Goal: Transaction & Acquisition: Purchase product/service

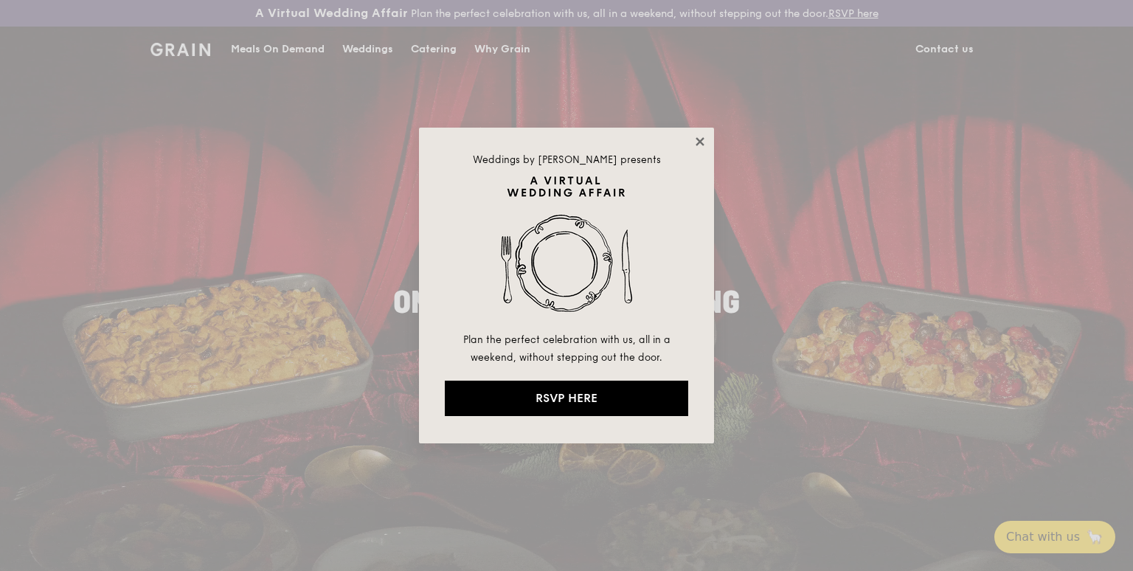
click at [693, 139] on icon at bounding box center [699, 141] width 13 height 13
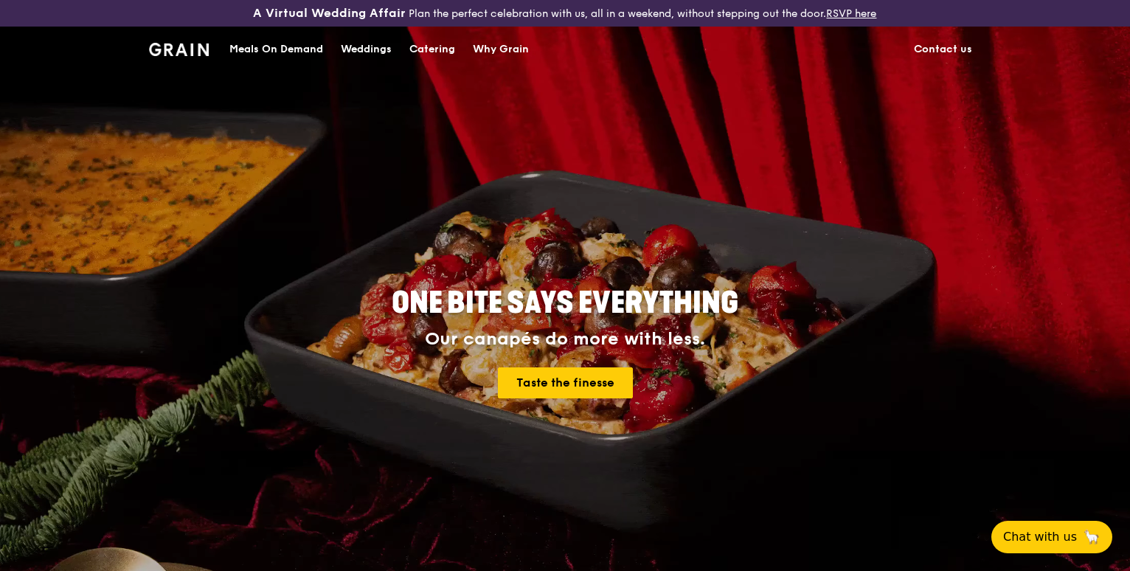
click at [510, 53] on div "Why Grain" at bounding box center [501, 49] width 56 height 44
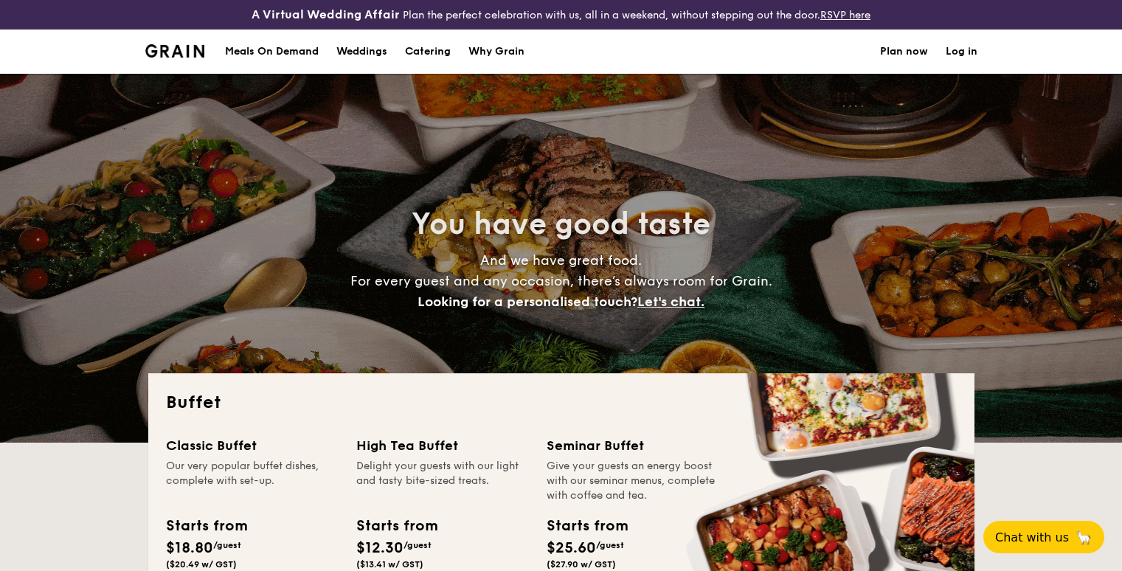
select select
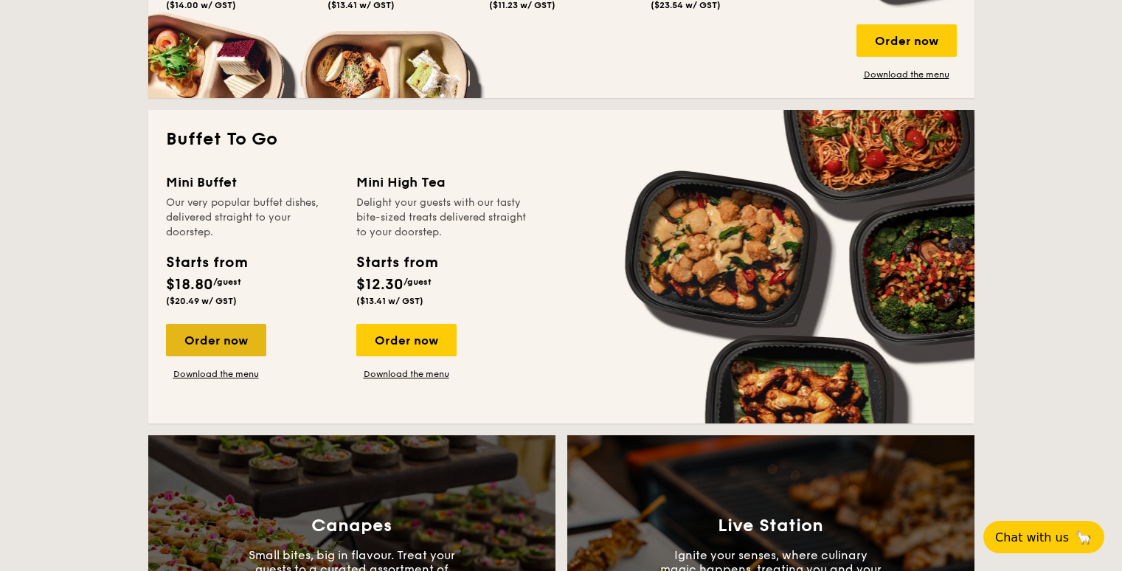
scroll to position [959, 0]
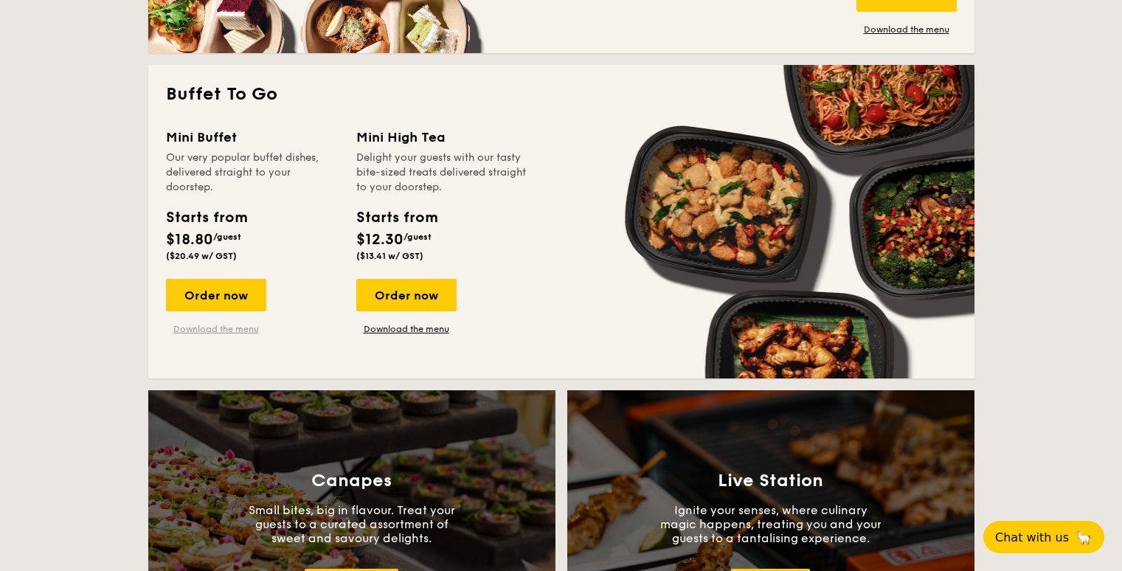
click at [223, 330] on link "Download the menu" at bounding box center [216, 329] width 100 height 12
click at [236, 299] on div "Order now" at bounding box center [216, 295] width 100 height 32
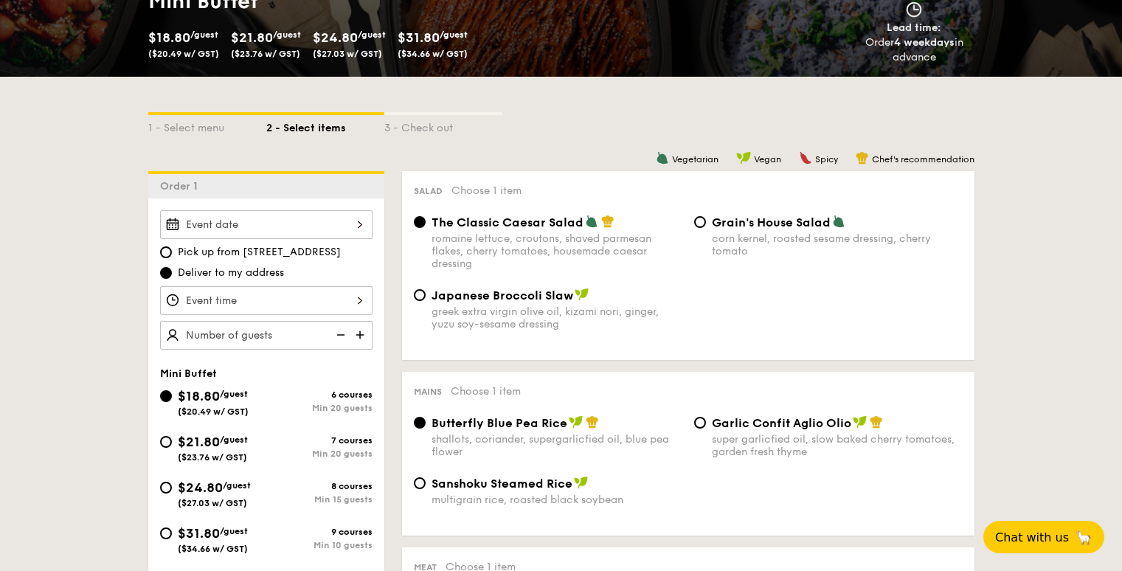
scroll to position [294, 0]
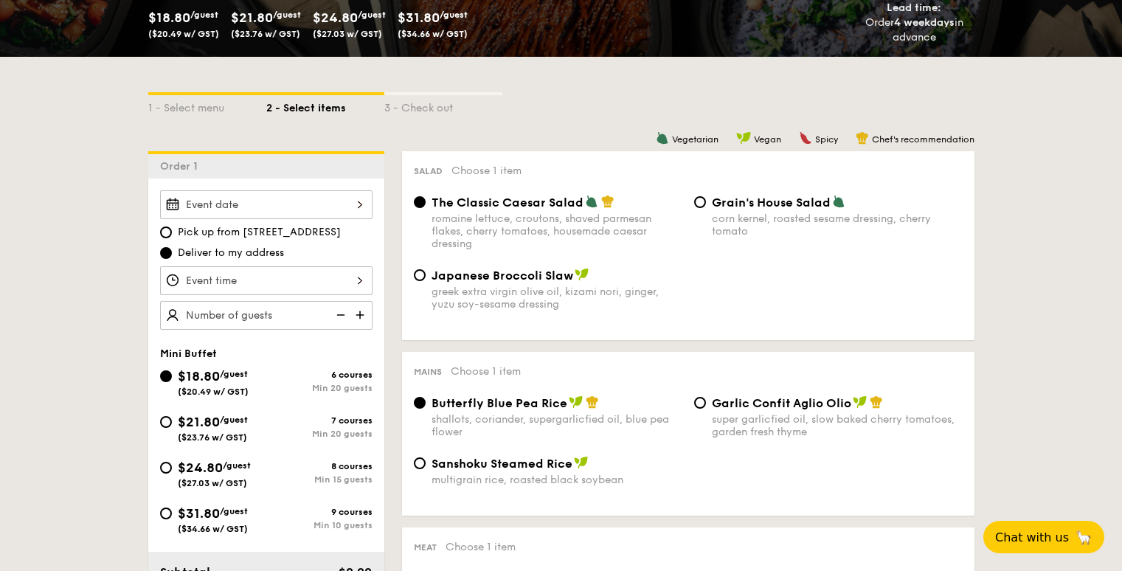
click at [357, 205] on input "Smoked Mesquite Whole Chicken brined in our in-house blend of herbs and spices,…" at bounding box center [266, 204] width 212 height 29
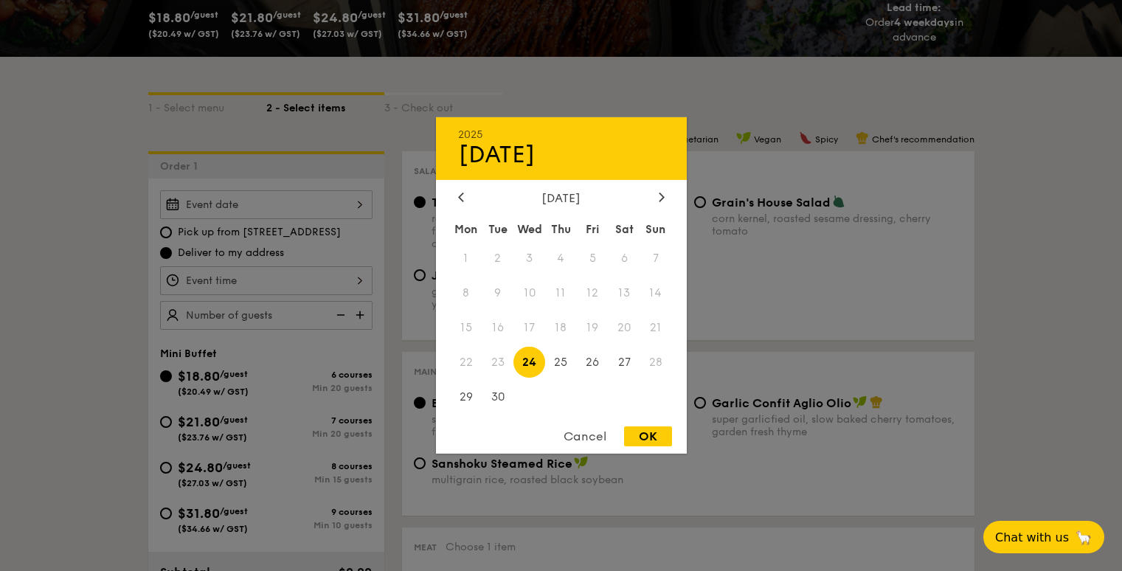
click at [647, 434] on div "OK" at bounding box center [648, 436] width 48 height 20
type input "[DATE]"
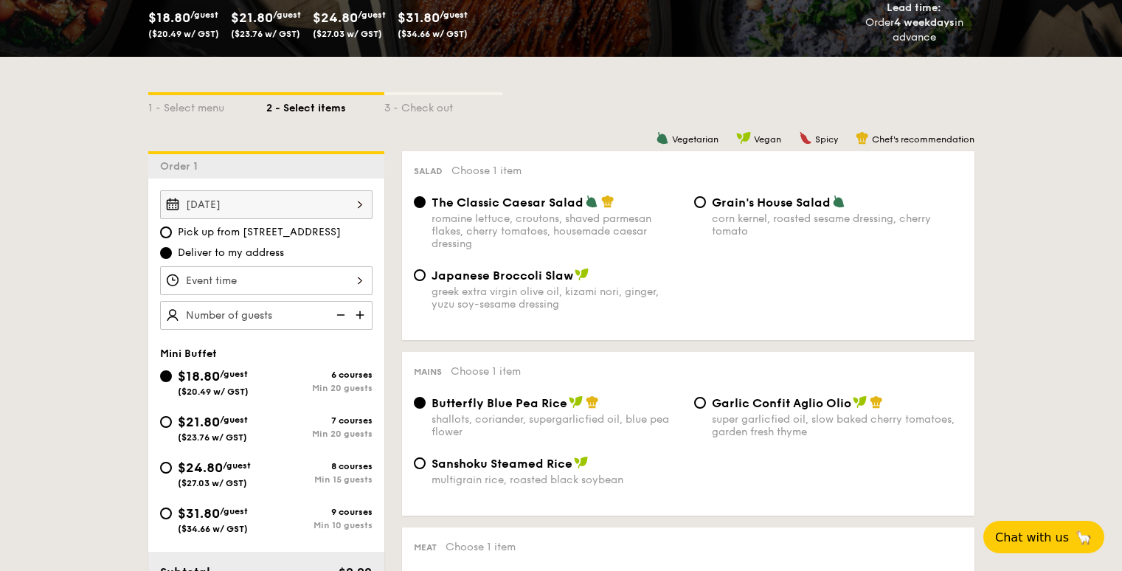
click at [344, 273] on input "Smoked Mesquite Whole Chicken brined in our in-house blend of herbs and spices,…" at bounding box center [266, 280] width 212 height 29
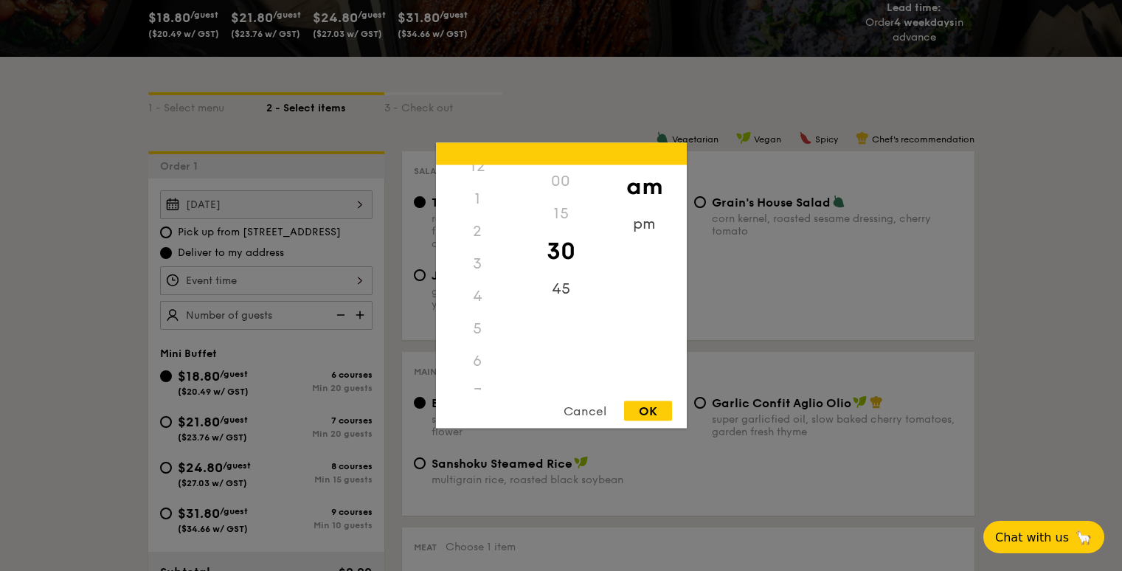
scroll to position [0, 0]
click at [483, 187] on div "12" at bounding box center [477, 181] width 83 height 32
click at [641, 230] on div "pm" at bounding box center [643, 229] width 83 height 43
click at [482, 181] on div "12" at bounding box center [477, 186] width 83 height 43
click at [566, 188] on div "00" at bounding box center [560, 186] width 83 height 43
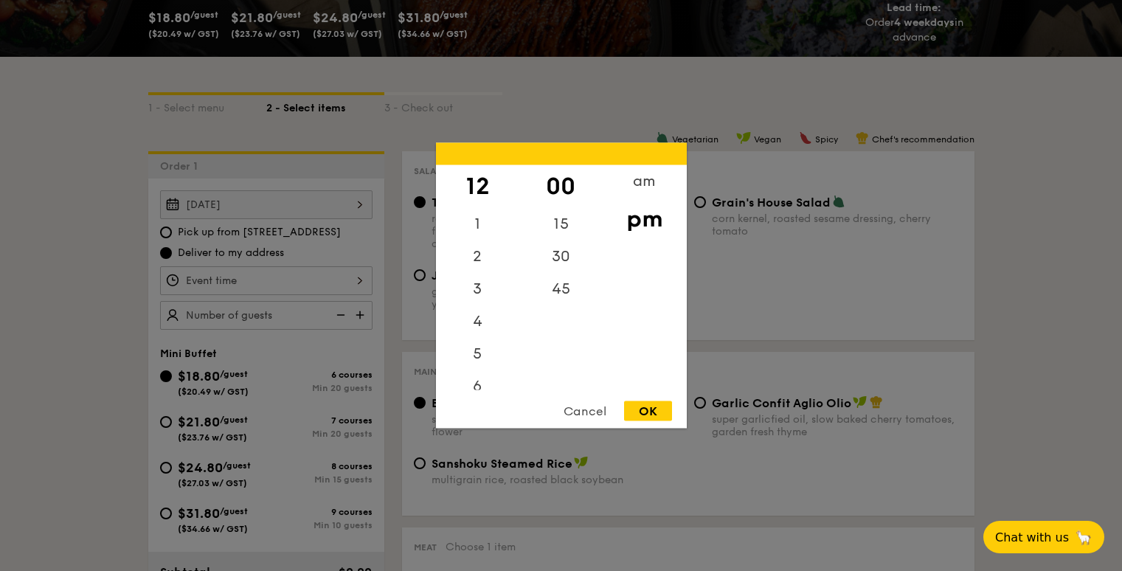
click at [649, 408] on div "OK" at bounding box center [648, 411] width 48 height 20
type input "12:00PM"
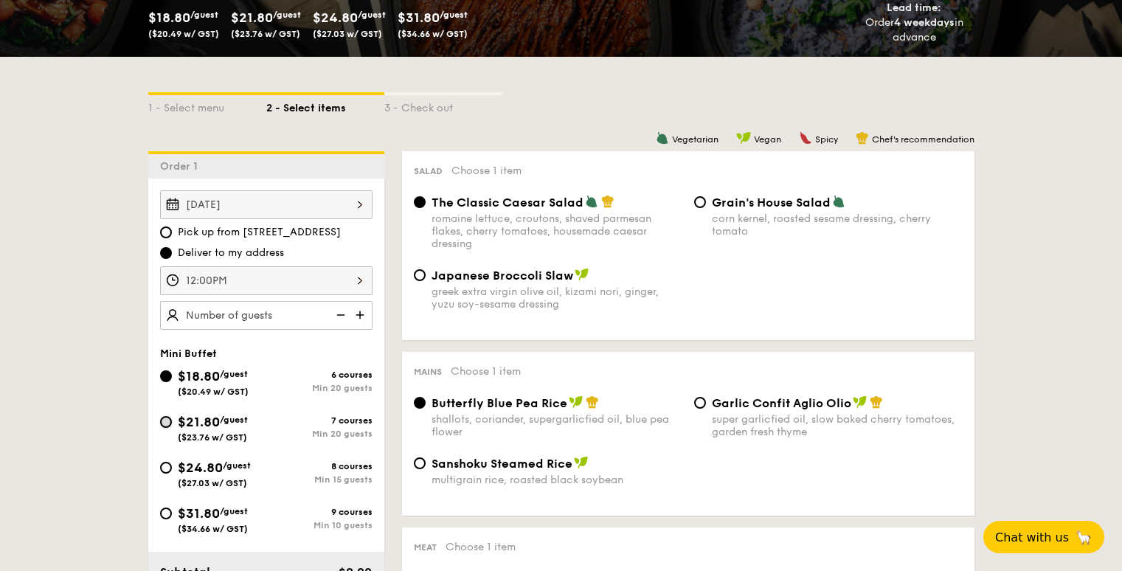
click at [170, 422] on input "$21.80 /guest ($23.76 w/ GST) 7 courses Min 20 guests" at bounding box center [166, 422] width 12 height 12
radio input "true"
radio input "false"
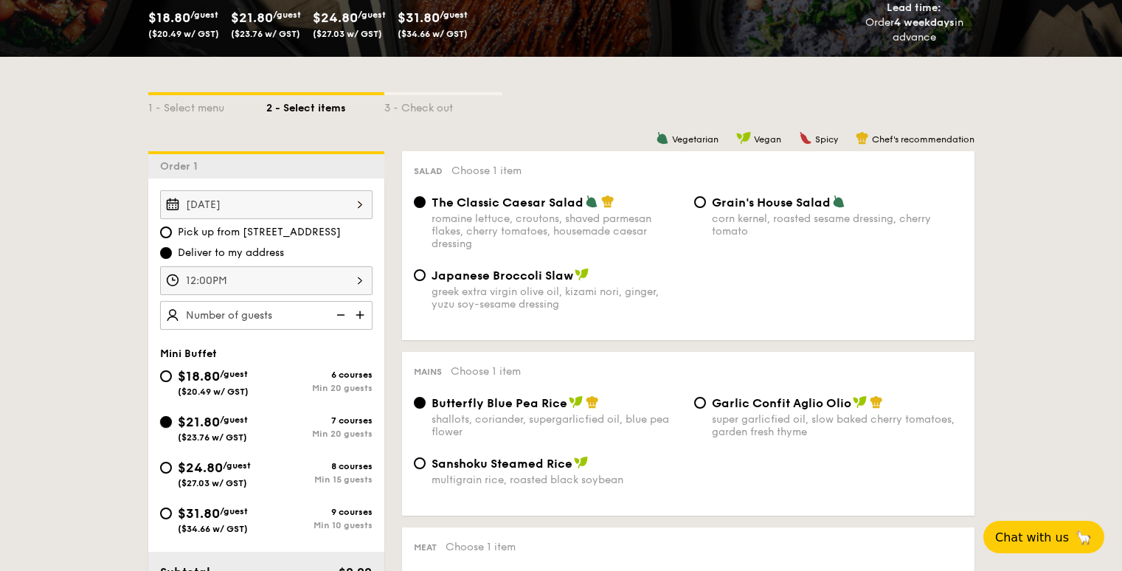
radio input "true"
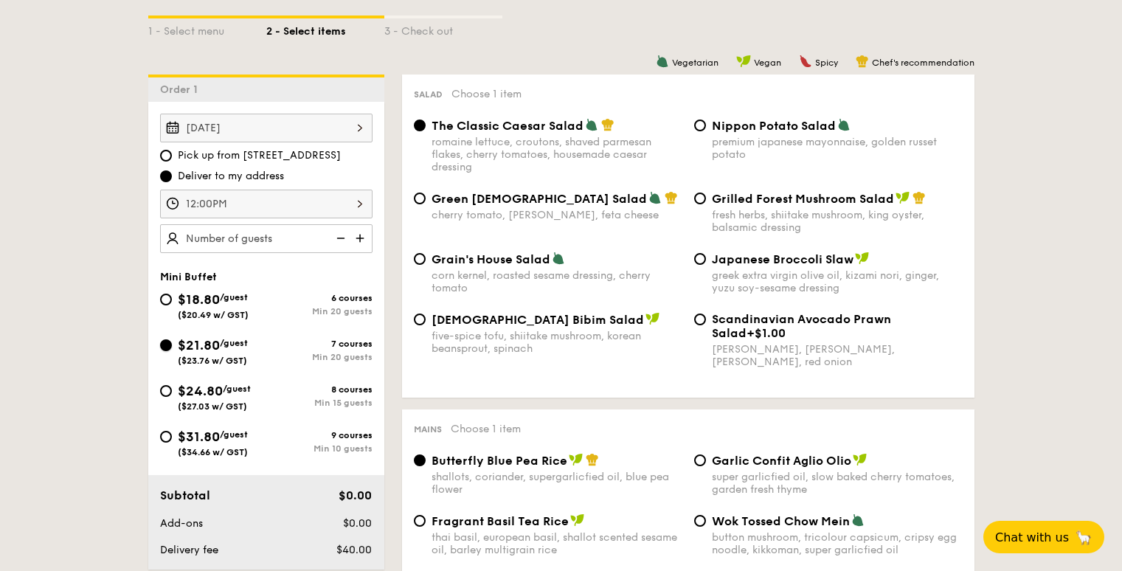
scroll to position [293, 0]
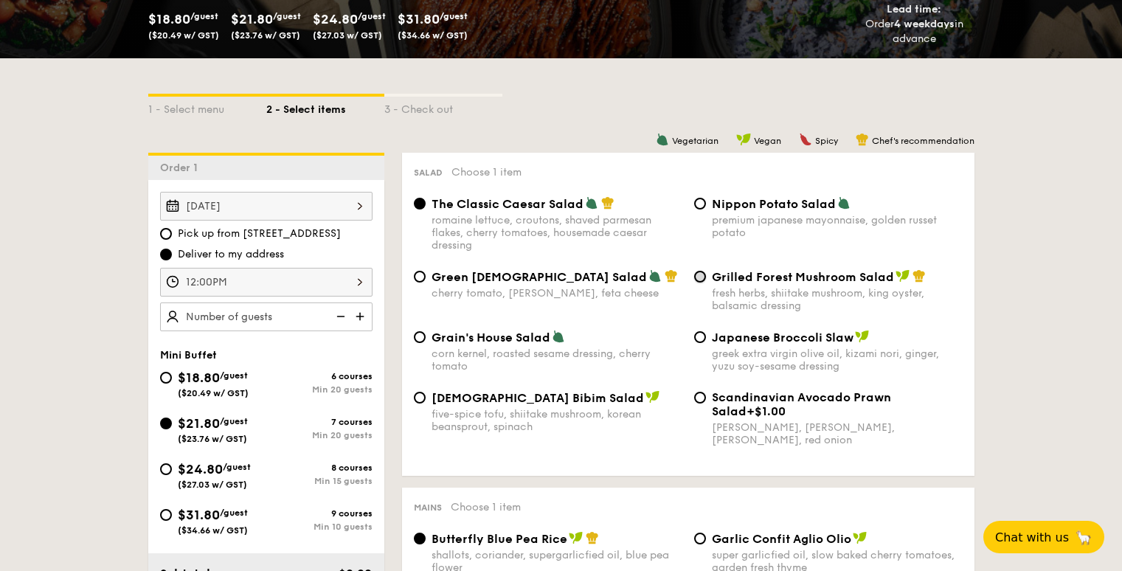
click at [700, 281] on input "Grilled Forest Mushroom Salad fresh herbs, shiitake mushroom, king oyster, bals…" at bounding box center [700, 277] width 12 height 12
radio input "true"
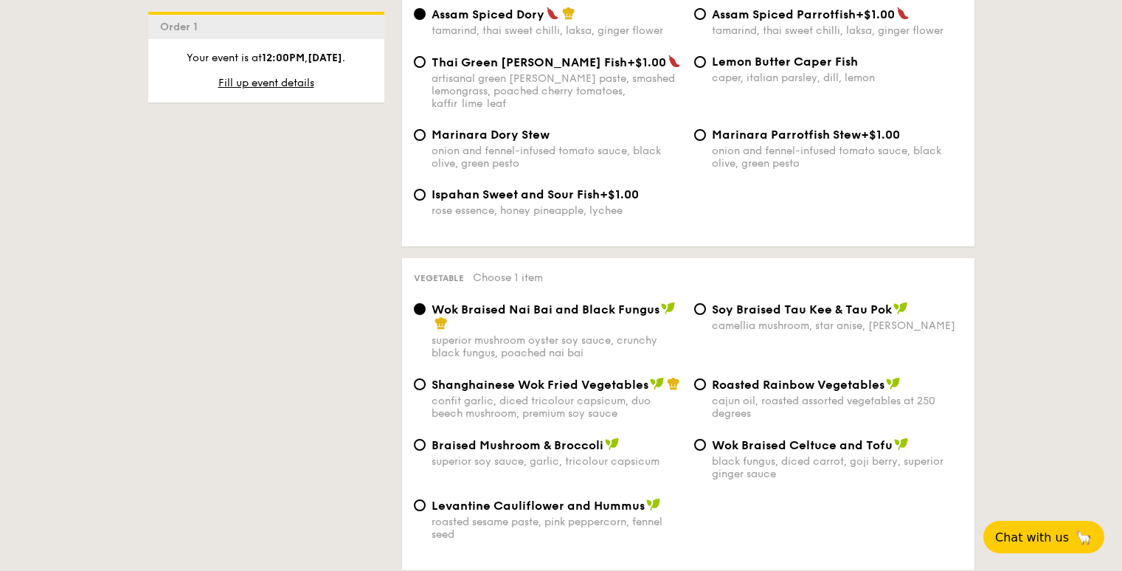
scroll to position [1687, 0]
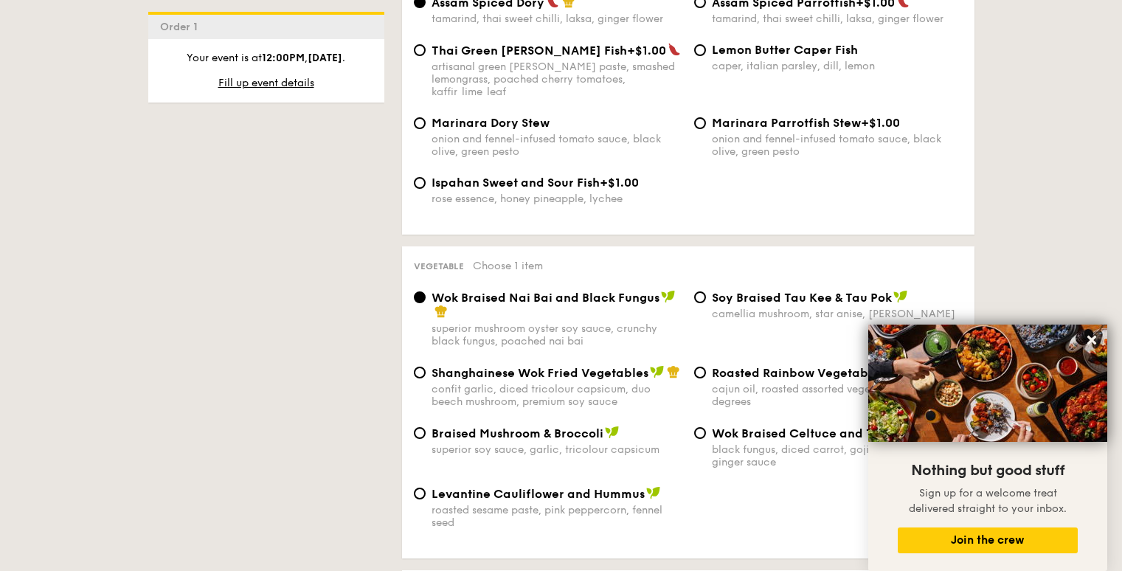
click at [434, 366] on span "Shanghainese Wok Fried Vegetables" at bounding box center [539, 373] width 217 height 14
click at [425, 366] on input "Shanghainese Wok Fried Vegetables confit garlic, diced tricolour capsicum, duo …" at bounding box center [420, 372] width 12 height 12
radio input "true"
click at [1093, 341] on icon at bounding box center [1091, 339] width 9 height 9
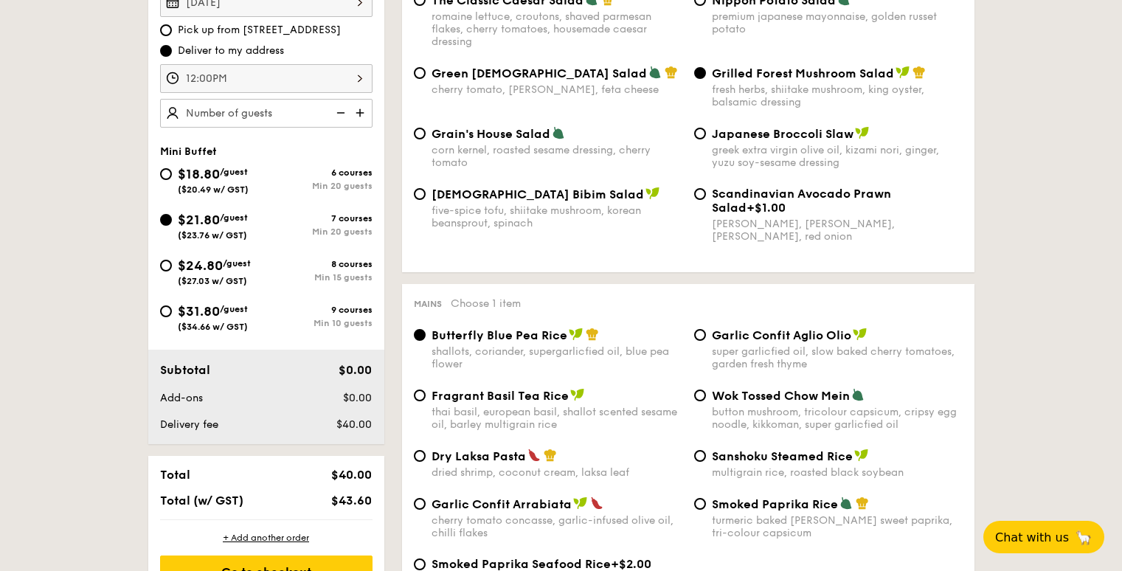
scroll to position [449, 0]
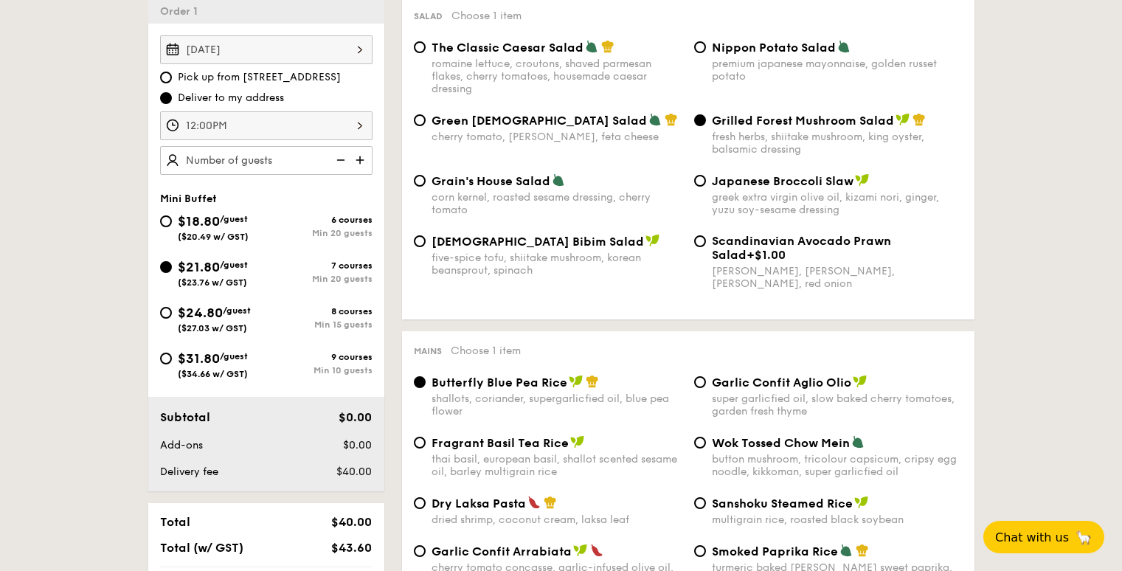
click at [361, 156] on img at bounding box center [361, 160] width 22 height 28
click at [360, 159] on img at bounding box center [361, 160] width 22 height 28
type input "25 guests"
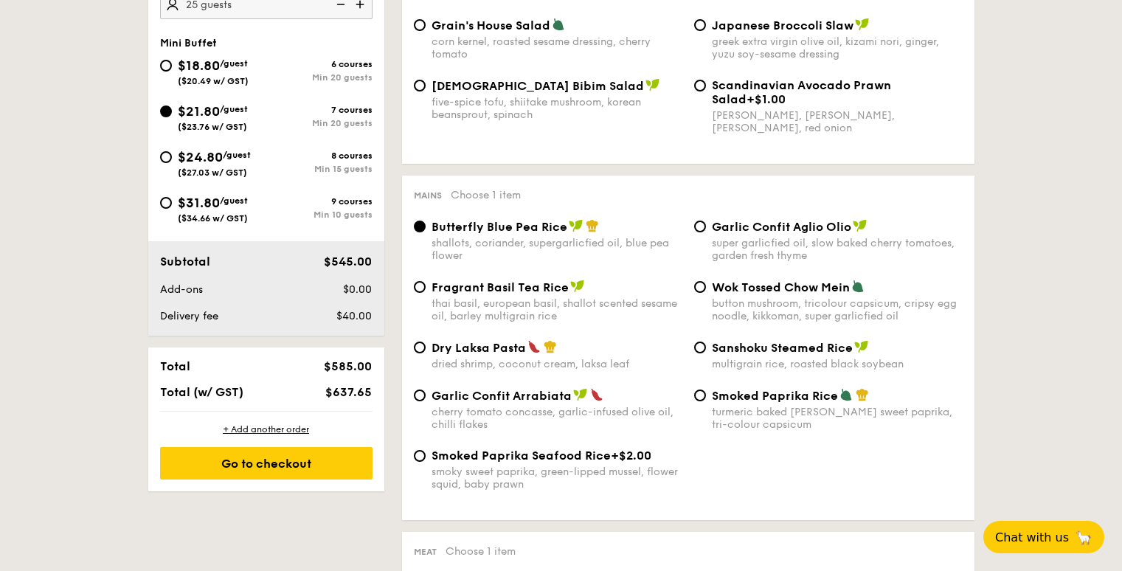
scroll to position [670, 0]
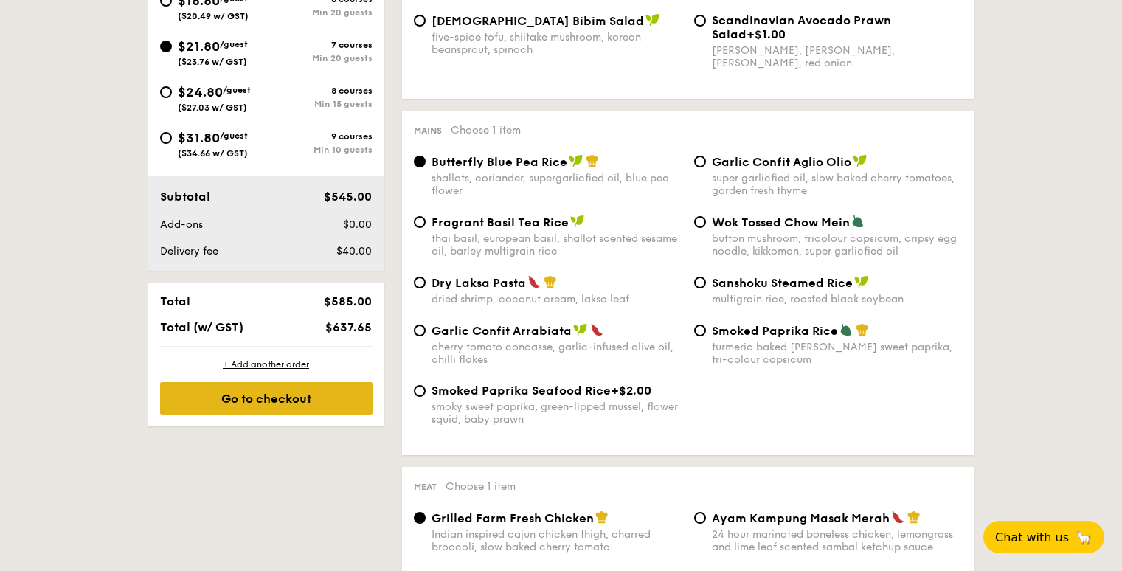
click at [295, 403] on div "Go to checkout" at bounding box center [266, 398] width 212 height 32
